Goal: Information Seeking & Learning: Find specific page/section

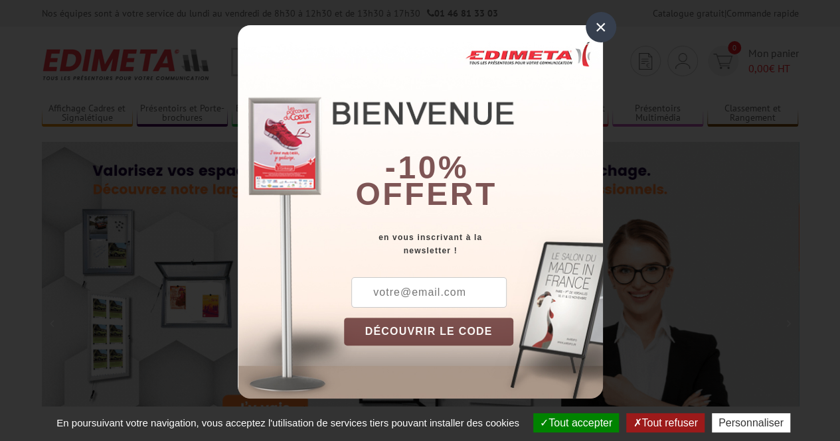
click at [607, 25] on div "×" at bounding box center [600, 27] width 31 height 31
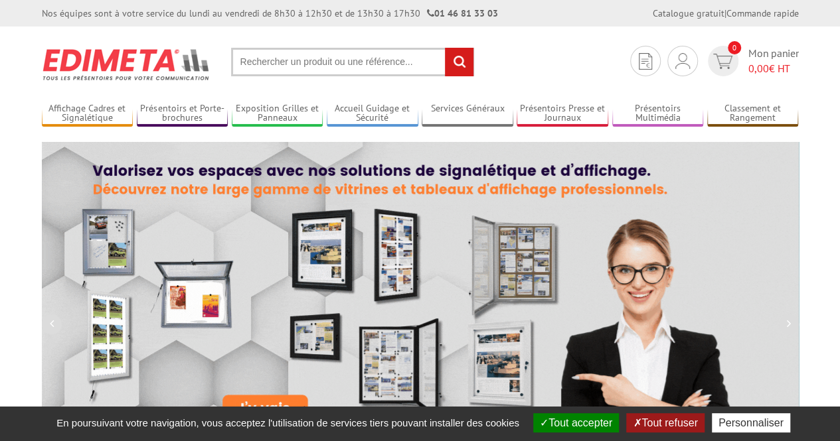
click at [382, 58] on input "text" at bounding box center [352, 62] width 243 height 29
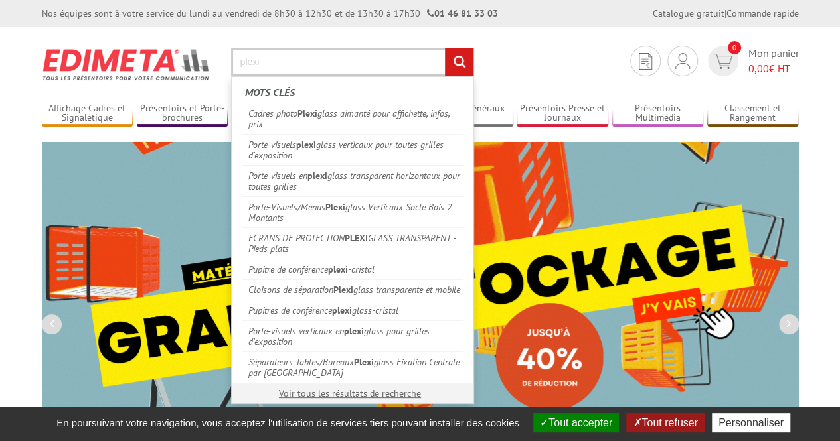
type input "plexi"
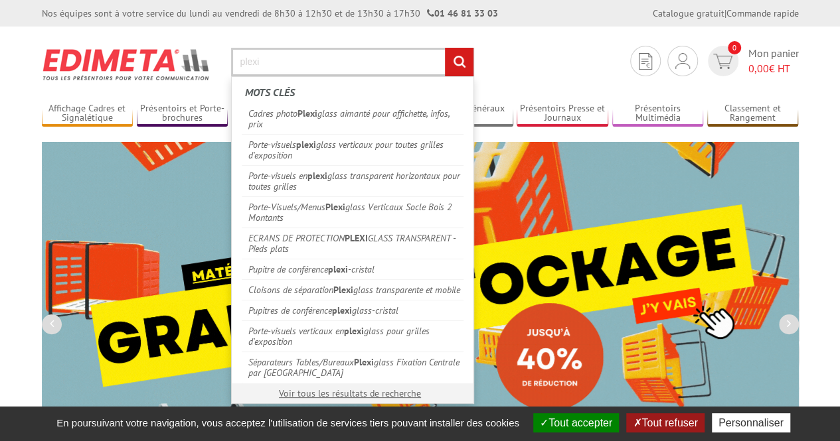
click at [445, 48] on input "rechercher" at bounding box center [459, 62] width 29 height 29
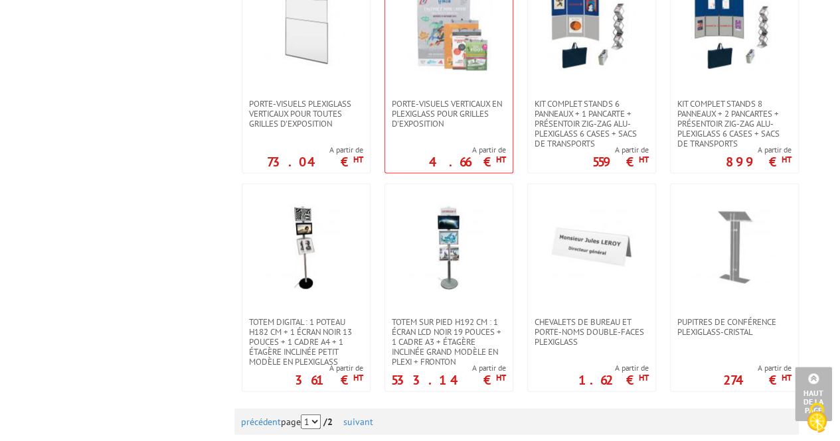
scroll to position [1327, 0]
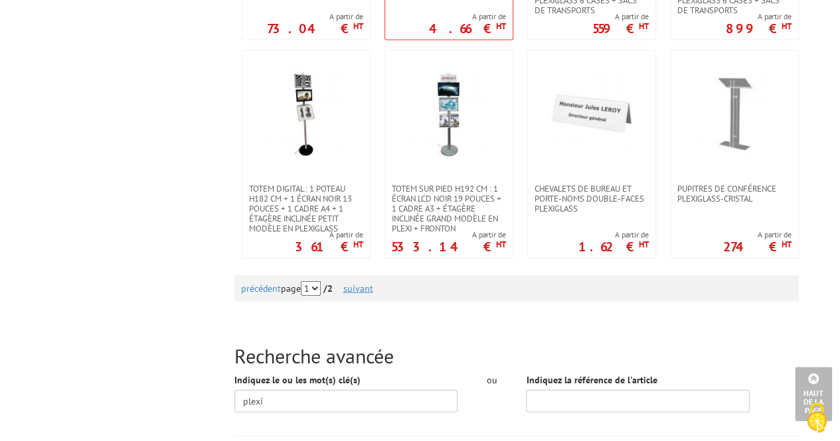
click at [361, 286] on link "suivant" at bounding box center [358, 289] width 30 height 12
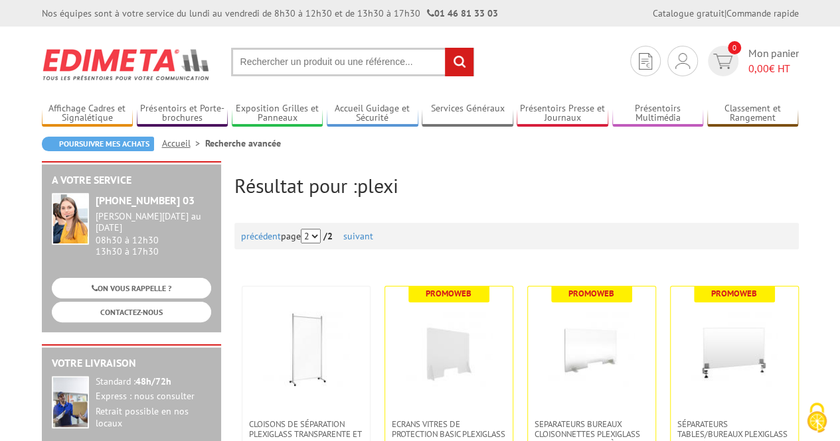
click at [295, 58] on input "text" at bounding box center [352, 62] width 243 height 29
type input "plexi cadre"
click at [445, 48] on input "rechercher" at bounding box center [459, 62] width 29 height 29
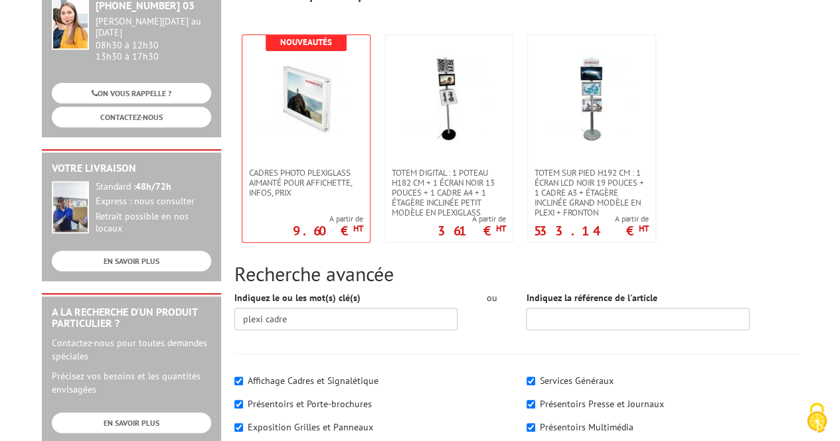
scroll to position [199, 0]
